Goal: Task Accomplishment & Management: Use online tool/utility

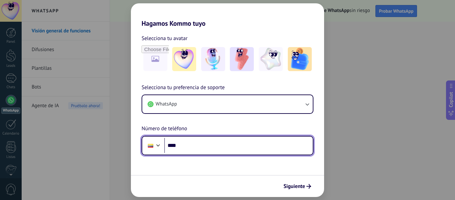
click at [212, 139] on input "****" at bounding box center [238, 145] width 149 height 15
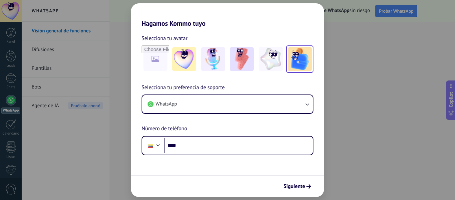
click at [305, 66] on img at bounding box center [300, 59] width 24 height 24
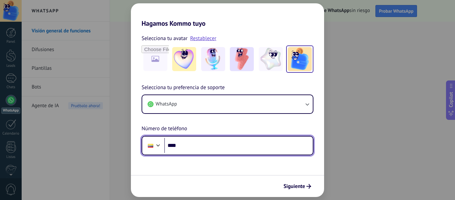
click at [250, 144] on input "****" at bounding box center [238, 145] width 149 height 15
type input "**********"
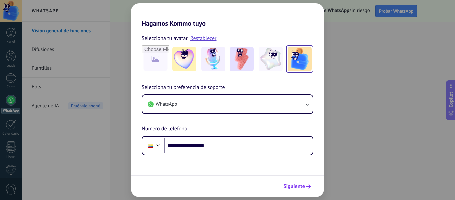
click at [298, 187] on span "Siguiente" at bounding box center [294, 186] width 22 height 5
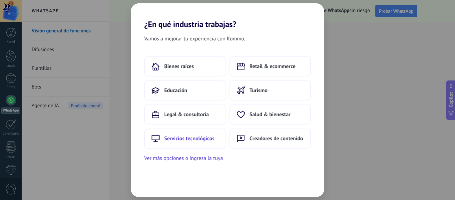
click at [203, 139] on span "Servicios tecnológicos" at bounding box center [189, 138] width 50 height 7
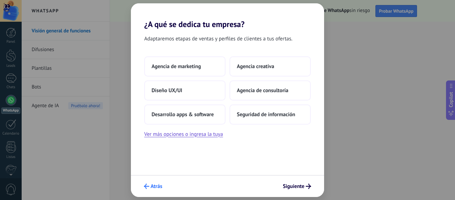
click at [159, 184] on span "Atrás" at bounding box center [157, 186] width 12 height 5
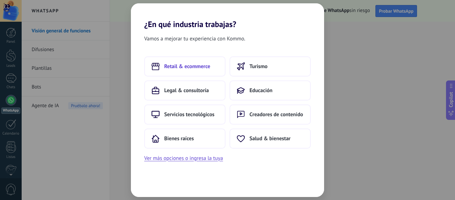
click at [201, 69] on span "Retail & ecommerce" at bounding box center [187, 66] width 46 height 7
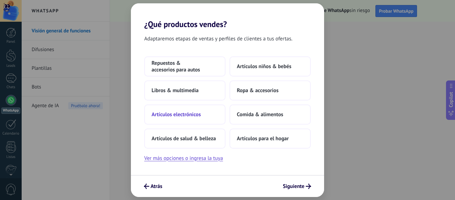
click at [184, 115] on span "Artículos electrónicos" at bounding box center [176, 114] width 49 height 7
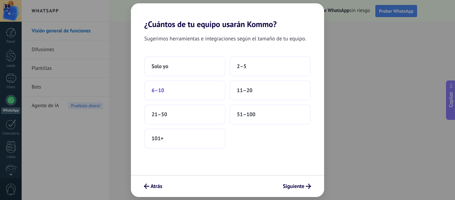
click at [202, 88] on button "6–10" at bounding box center [184, 90] width 81 height 20
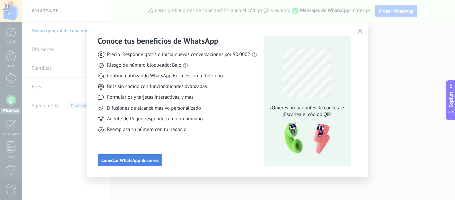
click at [157, 159] on span "Conectar WhatsApp Business" at bounding box center [129, 160] width 57 height 5
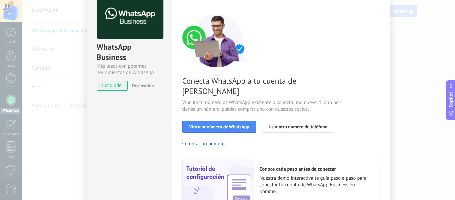
scroll to position [67, 0]
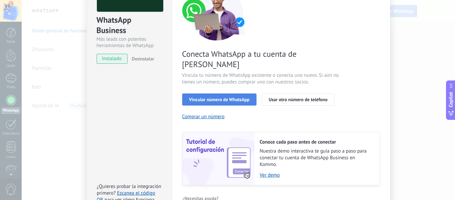
click at [249, 93] on button "Vincular número de WhatsApp" at bounding box center [219, 99] width 74 height 12
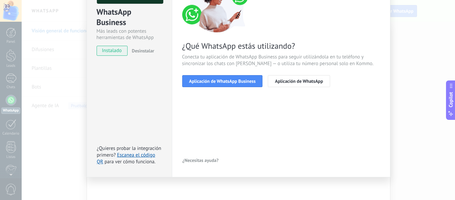
scroll to position [77, 0]
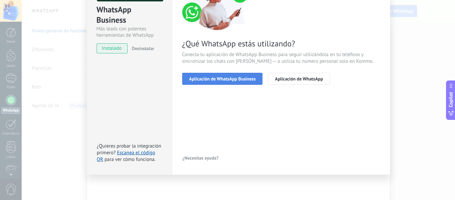
click at [242, 80] on span "Aplicación de WhatsApp Business" at bounding box center [222, 78] width 67 height 5
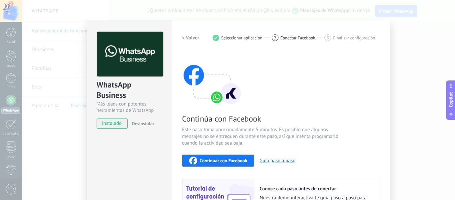
scroll to position [0, 0]
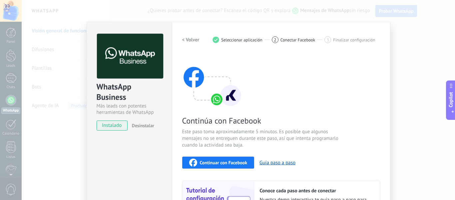
click at [192, 39] on h2 "< Volver" at bounding box center [190, 40] width 17 height 6
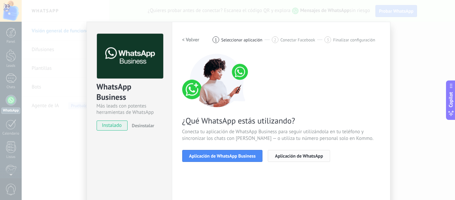
click at [310, 152] on button "Aplicación de WhatsApp" at bounding box center [299, 156] width 62 height 12
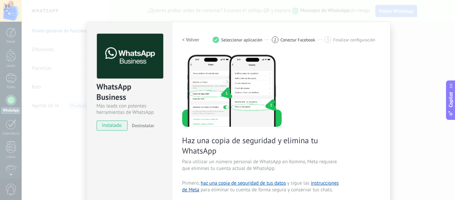
click at [193, 39] on h2 "< Volver" at bounding box center [190, 40] width 17 height 6
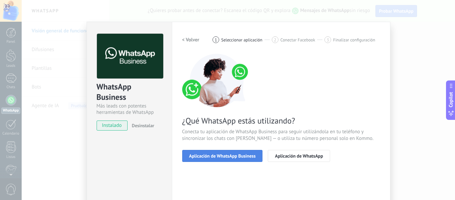
click at [233, 158] on button "Aplicación de WhatsApp Business" at bounding box center [222, 156] width 81 height 12
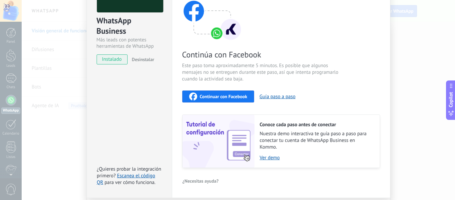
scroll to position [67, 0]
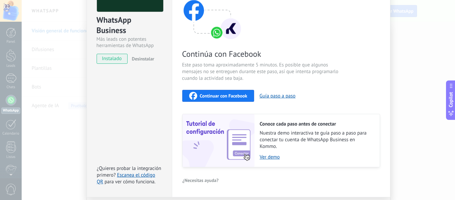
click at [235, 95] on span "Continuar con Facebook" at bounding box center [224, 95] width 48 height 5
click at [118, 58] on span "instalado" at bounding box center [112, 59] width 30 height 10
click at [120, 59] on span "instalado" at bounding box center [112, 59] width 30 height 10
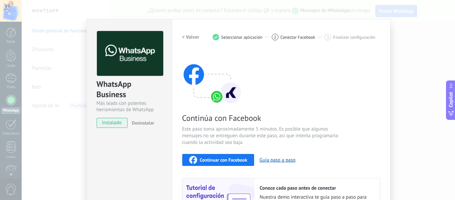
scroll to position [0, 0]
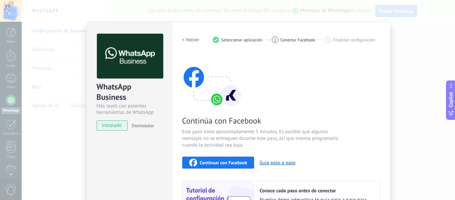
click at [398, 39] on div "WhatsApp Business Más leads con potentes herramientas de WhatsApp instalado Des…" at bounding box center [238, 100] width 433 height 200
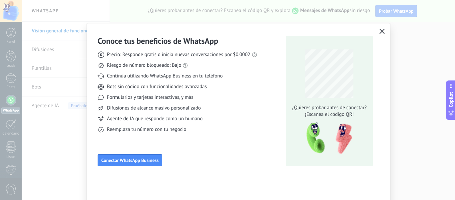
click at [384, 30] on button "button" at bounding box center [382, 31] width 9 height 9
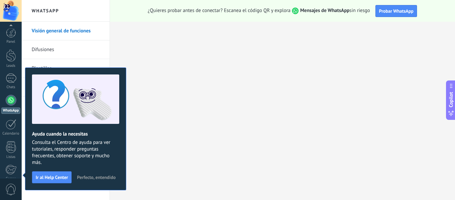
scroll to position [78, 0]
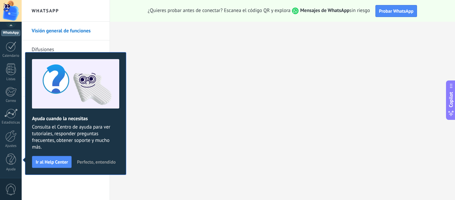
click at [104, 163] on span "Perfecto, entendido" at bounding box center [96, 161] width 39 height 5
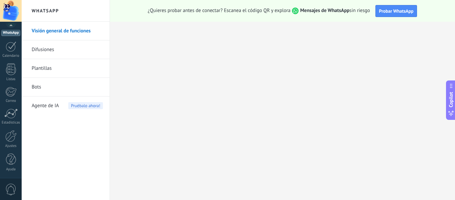
click at [52, 80] on link "Bots" at bounding box center [67, 87] width 71 height 19
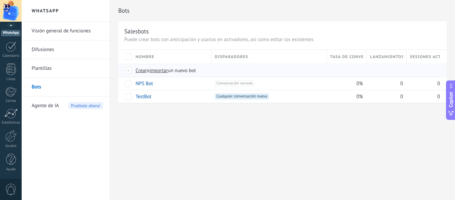
click at [143, 70] on span "Crear" at bounding box center [141, 70] width 11 height 6
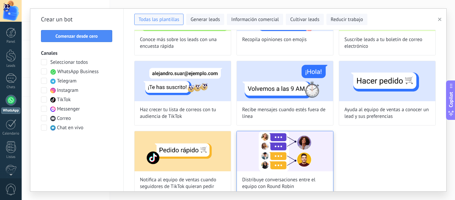
scroll to position [563, 0]
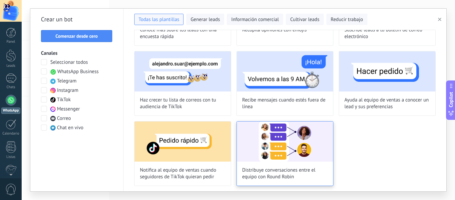
click at [287, 157] on img at bounding box center [285, 141] width 96 height 40
type input "**********"
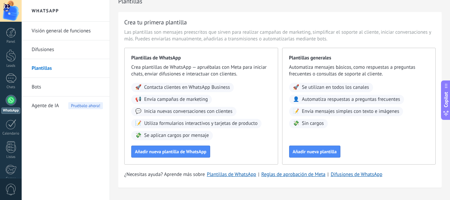
scroll to position [25, 0]
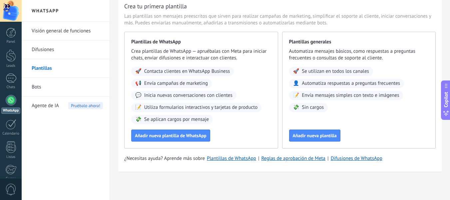
click at [48, 47] on link "Difusiones" at bounding box center [67, 49] width 71 height 19
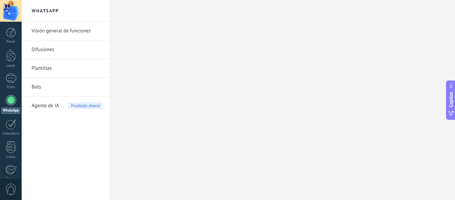
click at [57, 34] on link "Visión general de funciones" at bounding box center [67, 31] width 71 height 19
click at [58, 36] on link "Visión general de funciones" at bounding box center [67, 31] width 71 height 19
click at [63, 31] on link "Visión general de funciones" at bounding box center [67, 31] width 71 height 19
click at [10, 34] on div at bounding box center [11, 33] width 10 height 10
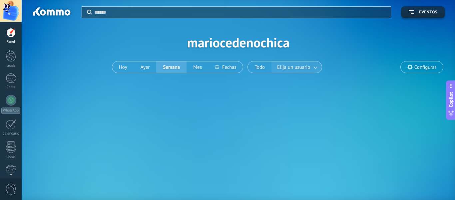
click at [292, 65] on span "Elija un usuario" at bounding box center [294, 67] width 36 height 9
click at [313, 49] on div "Aplicar Eventos mariocedenochica Hoy Ayer Semana Mes Todo Elija un usuario Conf…" at bounding box center [238, 42] width 413 height 85
click at [120, 67] on button "Hoy" at bounding box center [123, 66] width 22 height 11
